Goal: Information Seeking & Learning: Find specific fact

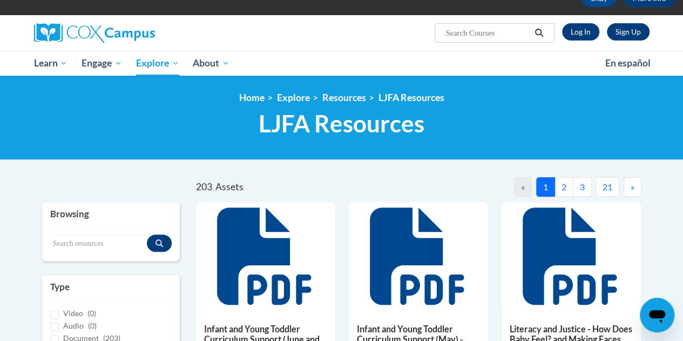
scroll to position [66, 0]
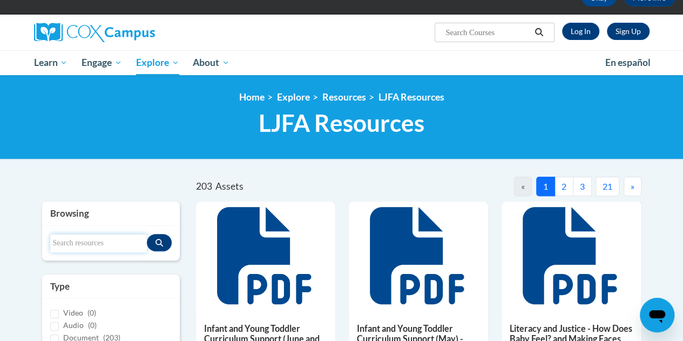
click at [117, 247] on input "Search resources" at bounding box center [98, 243] width 97 height 18
type input "Vocabulary Coaching tool"
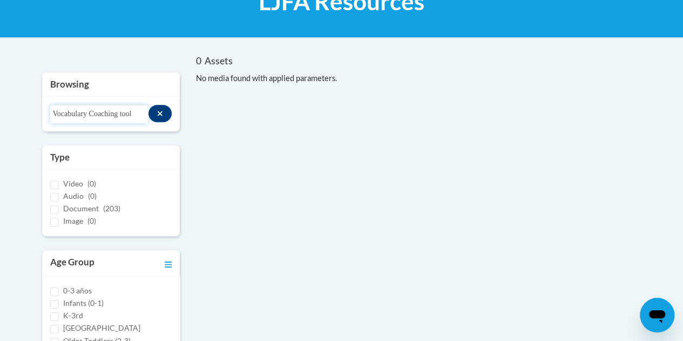
scroll to position [191, 0]
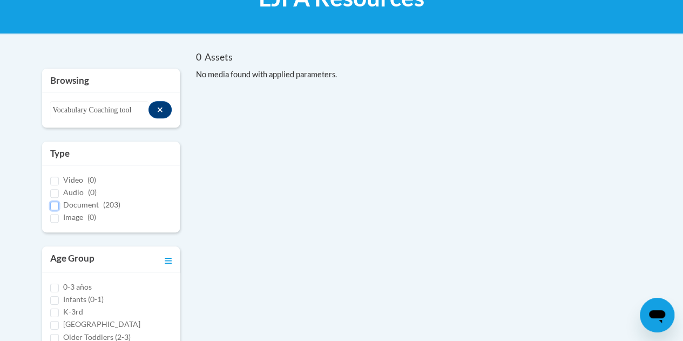
click at [55, 206] on input "Document (203)" at bounding box center [54, 205] width 9 height 9
checkbox input "true"
click at [143, 110] on input "Vocabulary Coaching tool" at bounding box center [99, 110] width 99 height 18
type input "Vocabulary"
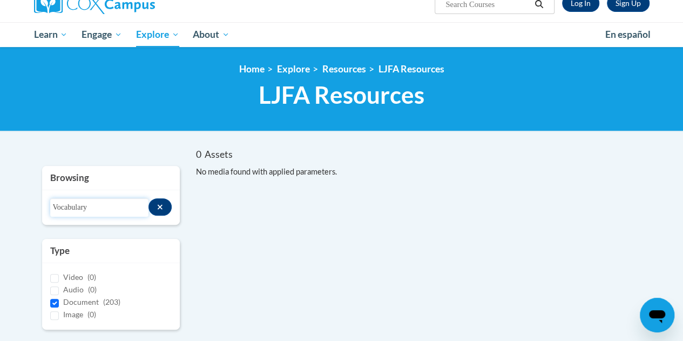
scroll to position [85, 0]
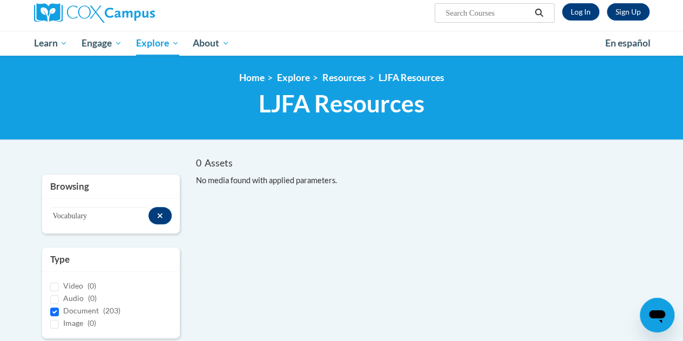
click at [163, 224] on div "Search resources Vocabulary" at bounding box center [111, 216] width 122 height 18
click at [160, 220] on button "Search resources" at bounding box center [160, 215] width 23 height 17
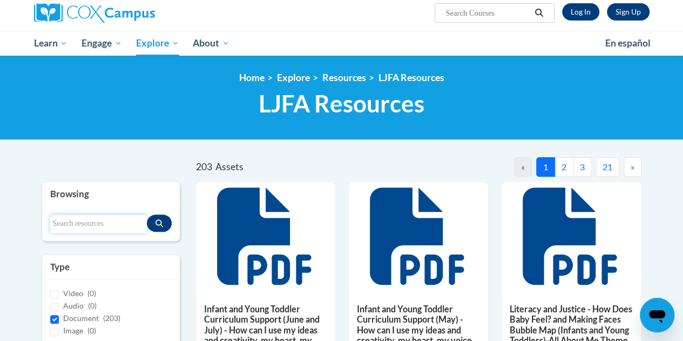
click at [125, 224] on input "Search resources" at bounding box center [98, 223] width 97 height 18
type input "Coaching tool"
click at [157, 220] on icon "Search resources" at bounding box center [160, 223] width 8 height 8
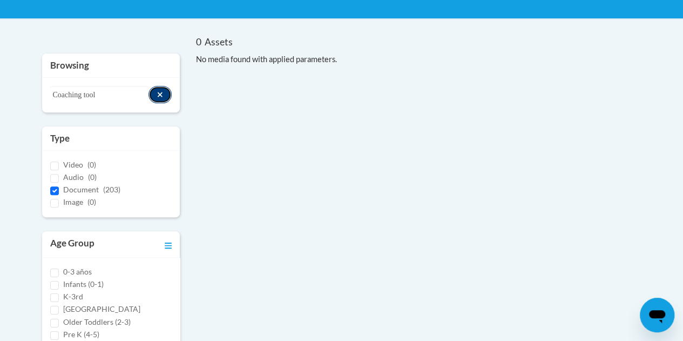
scroll to position [0, 0]
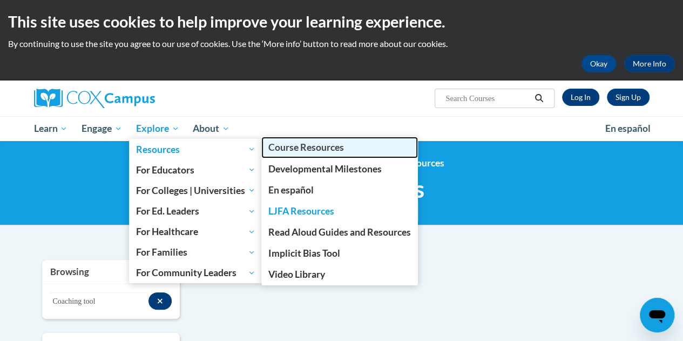
click at [301, 153] on span "Course Resources" at bounding box center [306, 147] width 76 height 11
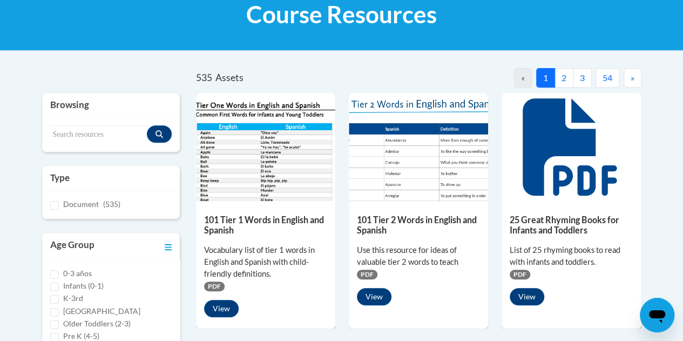
scroll to position [175, 0]
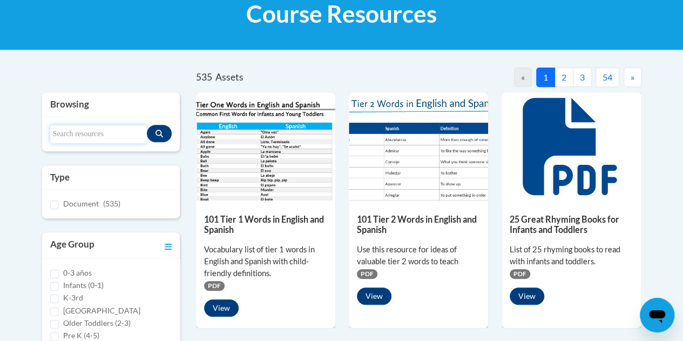
click at [86, 132] on input "Search resources" at bounding box center [98, 134] width 97 height 18
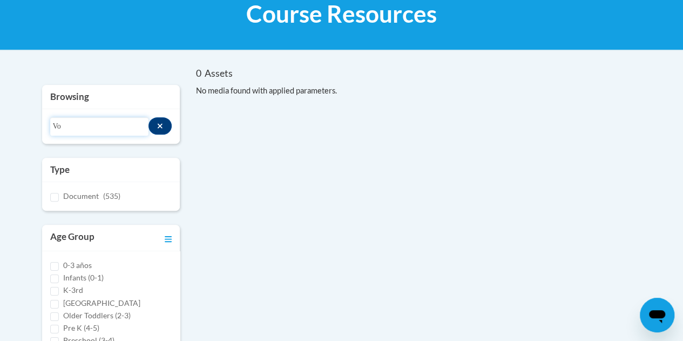
type input "V"
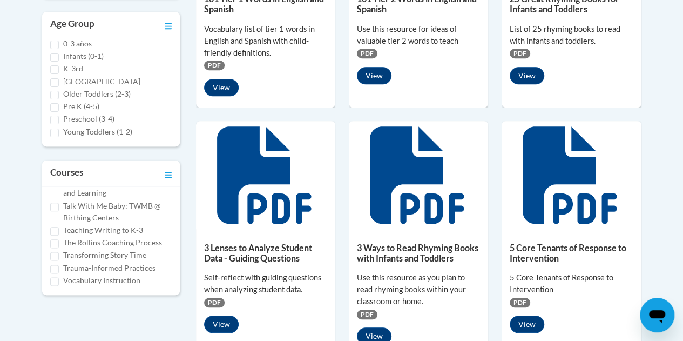
scroll to position [756, 0]
click at [54, 280] on input "Vocabulary Instruction" at bounding box center [54, 281] width 9 height 9
checkbox input "true"
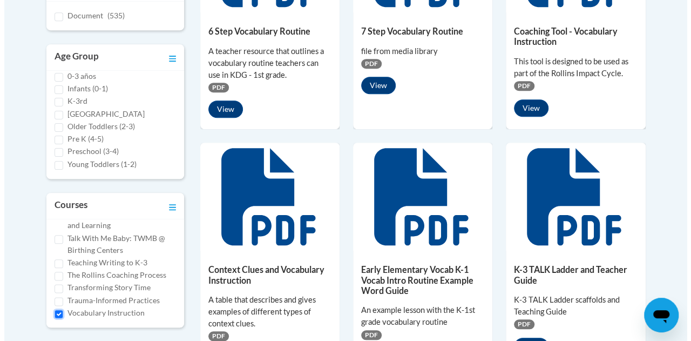
scroll to position [338, 0]
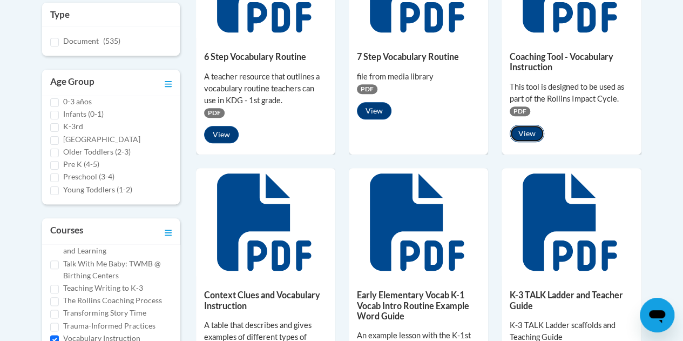
click at [527, 131] on button "View" at bounding box center [527, 133] width 35 height 17
